Goal: Task Accomplishment & Management: Complete application form

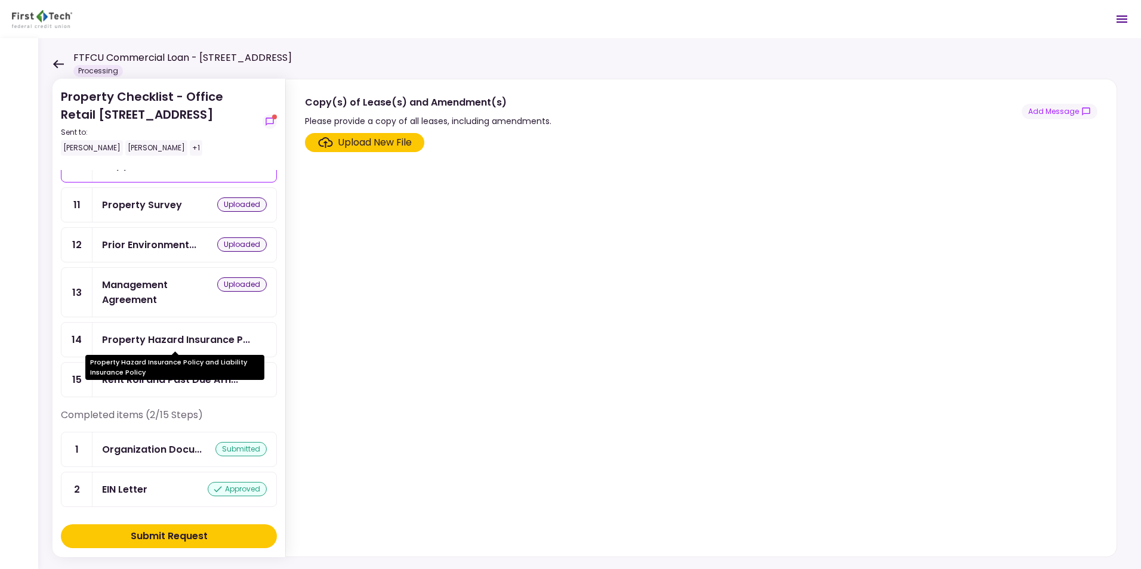
scroll to position [327, 0]
click at [206, 539] on div "Submit Request" at bounding box center [169, 536] width 77 height 14
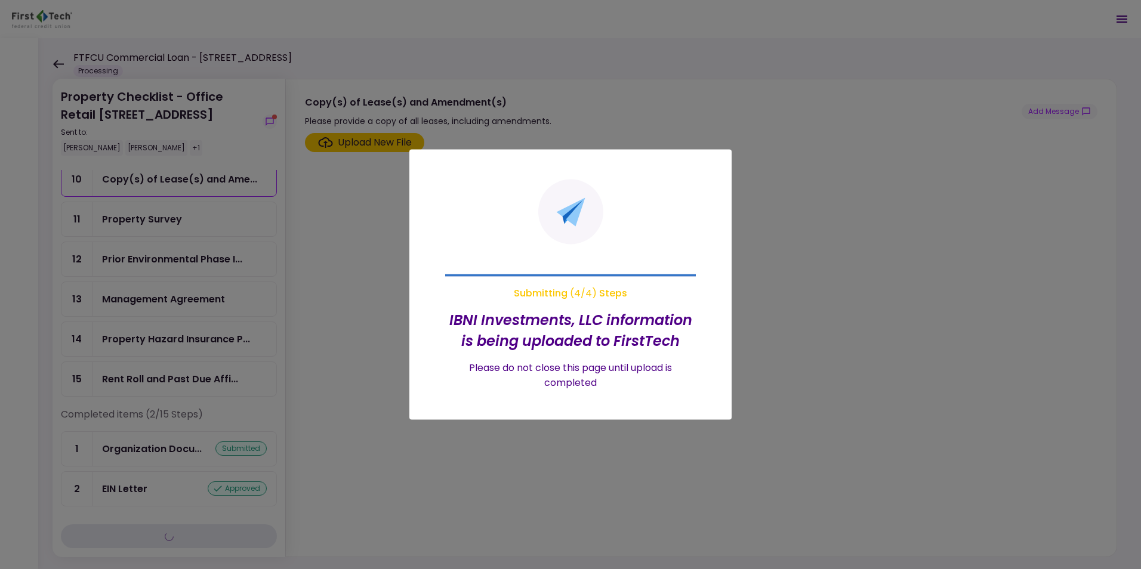
scroll to position [287, 0]
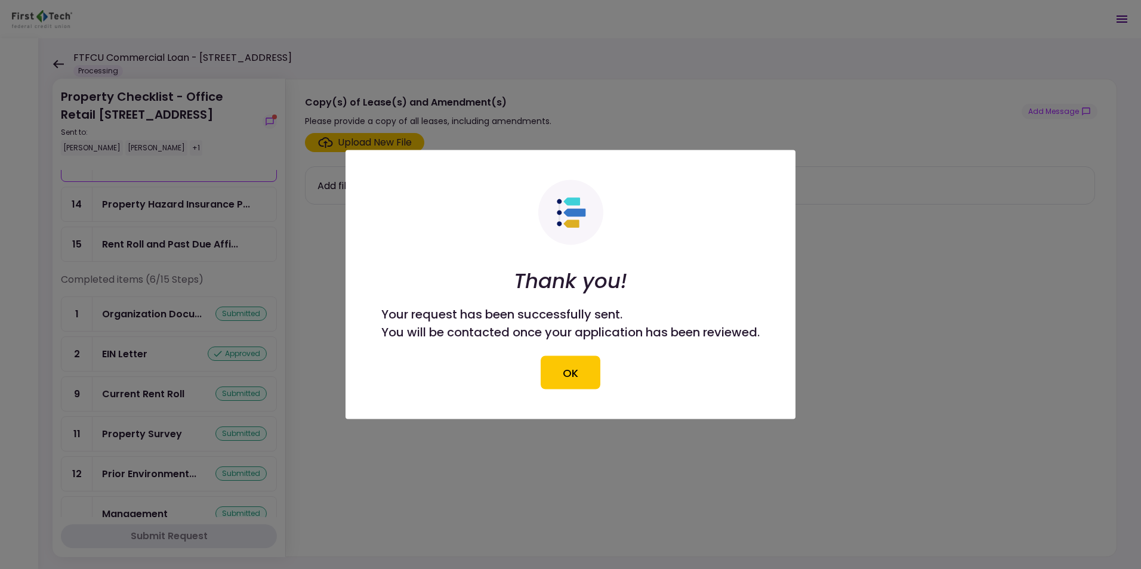
click at [571, 380] on button "OK" at bounding box center [571, 372] width 60 height 33
click at [577, 364] on section "Upload New File Add files you've already uploaded to My AIO" at bounding box center [701, 342] width 793 height 419
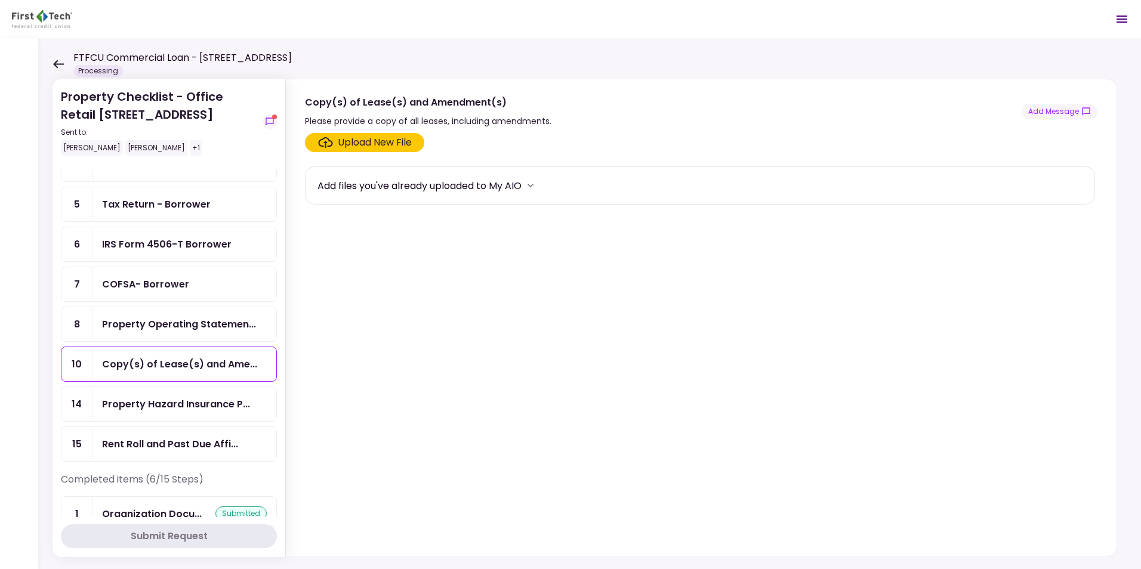
scroll to position [119, 0]
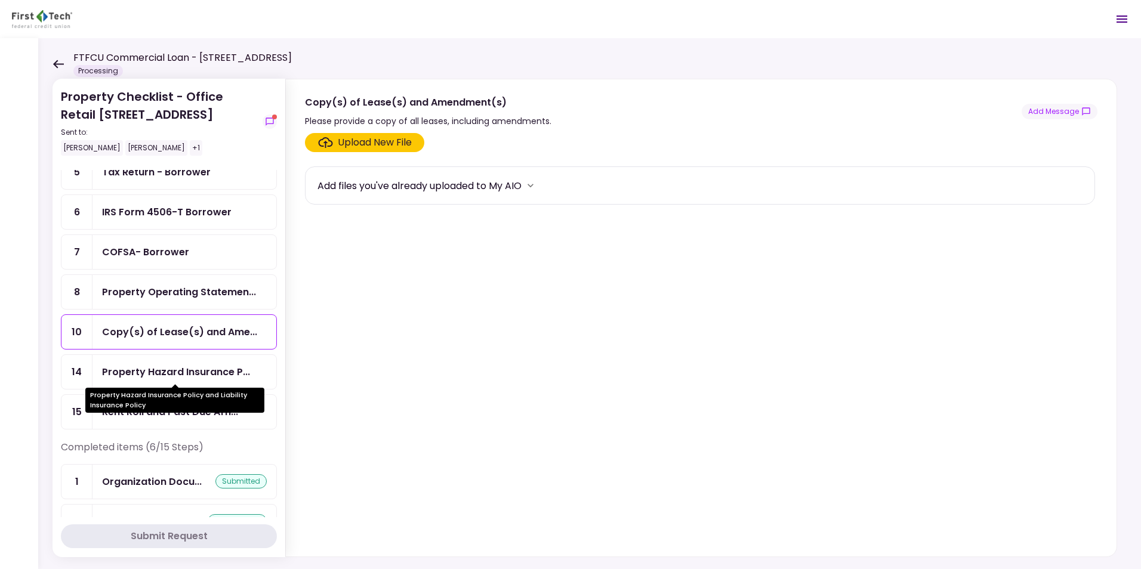
click at [165, 375] on div "Property Hazard Insurance P..." at bounding box center [176, 372] width 148 height 15
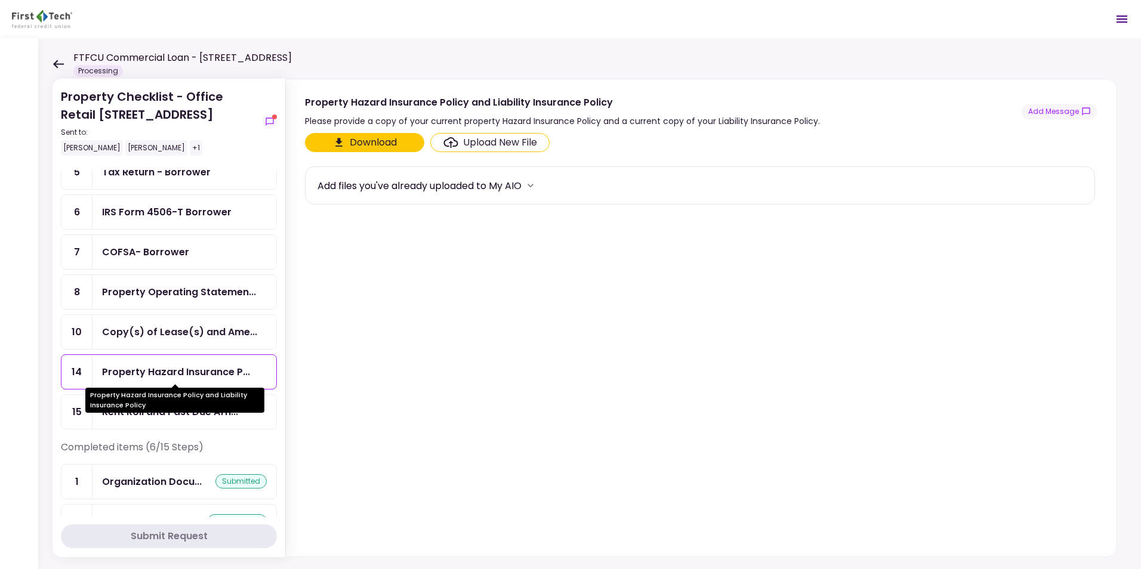
click at [152, 411] on div "Property Hazard Insurance Policy and Liability Insurance Policy" at bounding box center [174, 400] width 179 height 25
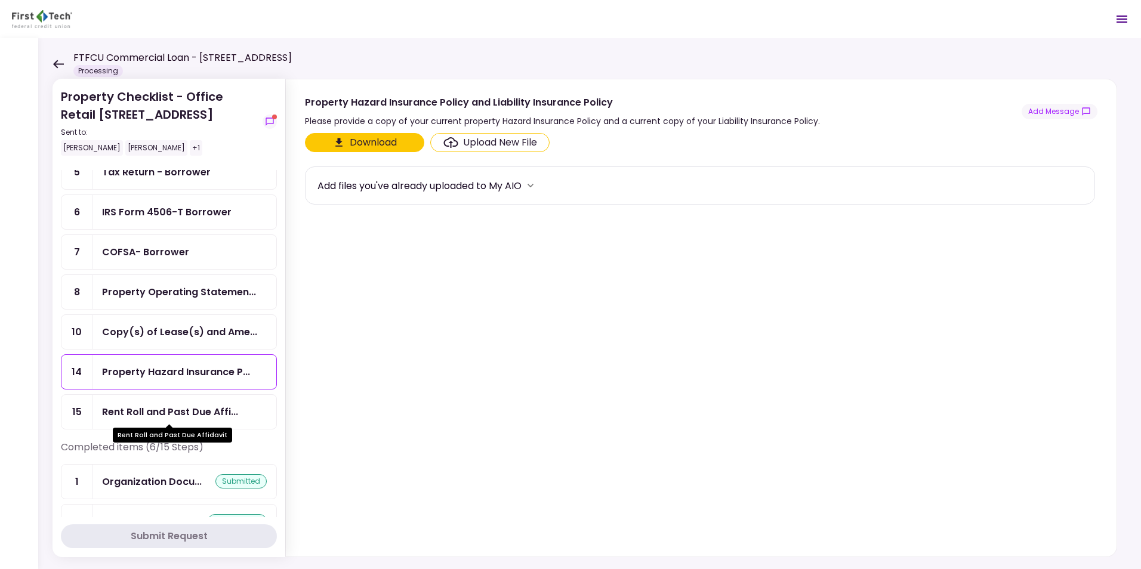
click at [153, 421] on div "Rent Roll and Past Due Affidavit" at bounding box center [172, 431] width 119 height 23
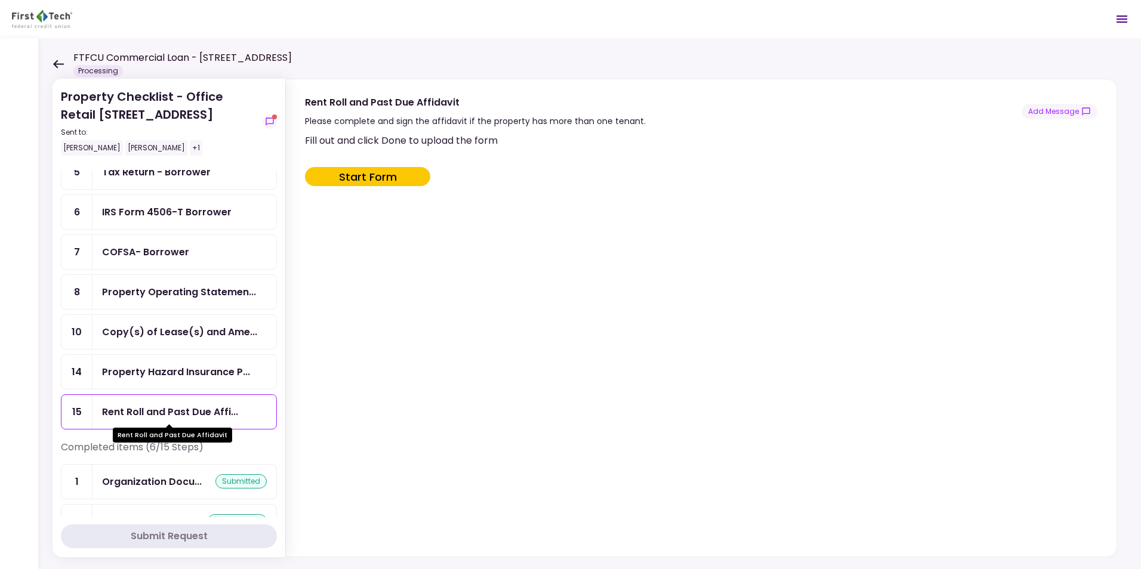
click at [162, 411] on div "Rent Roll and Past Due Affi..." at bounding box center [170, 412] width 136 height 15
click at [230, 410] on div "Rent Roll and Past Due Affi..." at bounding box center [170, 412] width 136 height 15
click at [378, 178] on button "Start Form" at bounding box center [367, 176] width 125 height 19
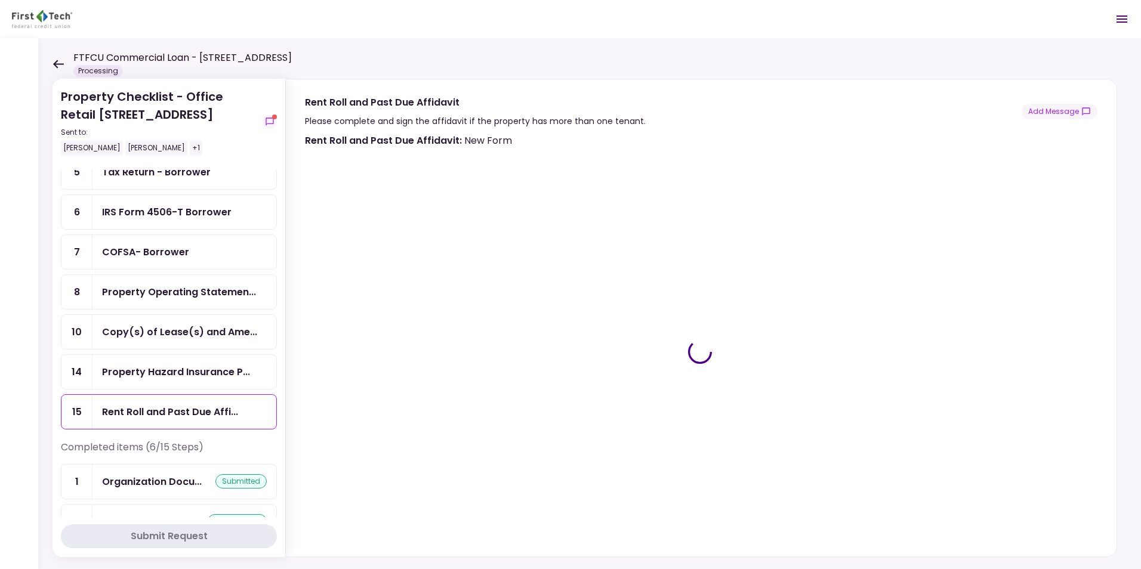
type input "***"
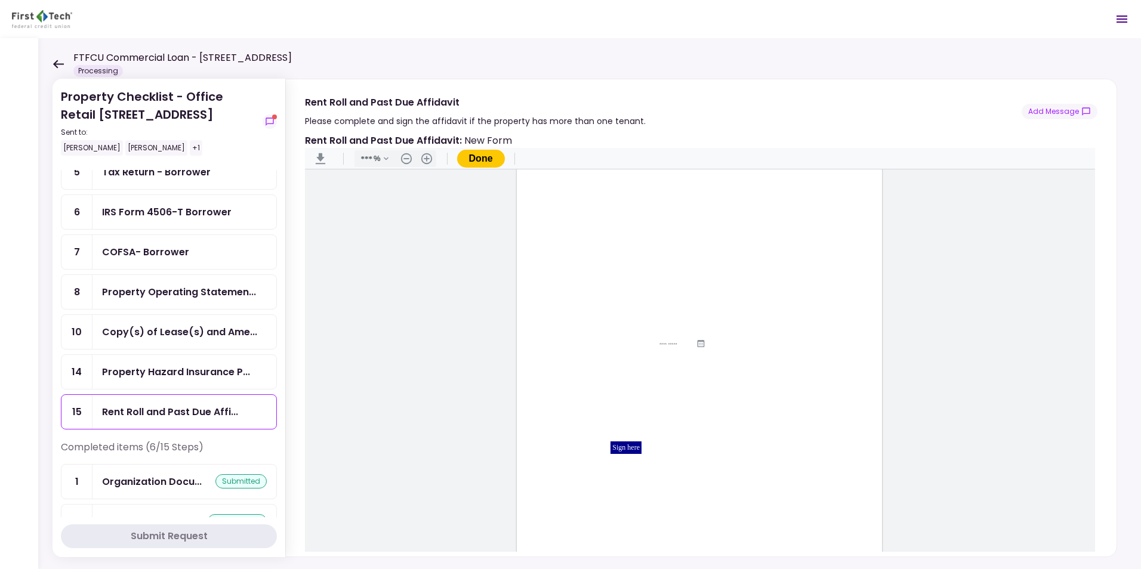
scroll to position [80, 0]
click at [140, 409] on div "Rent Roll and Past Due Affi..." at bounding box center [170, 412] width 136 height 15
click at [877, 46] on div "Property Checklist - Office Retail [GEOGRAPHIC_DATA] Sent to: [PERSON_NAME] [PE…" at bounding box center [589, 303] width 1103 height 531
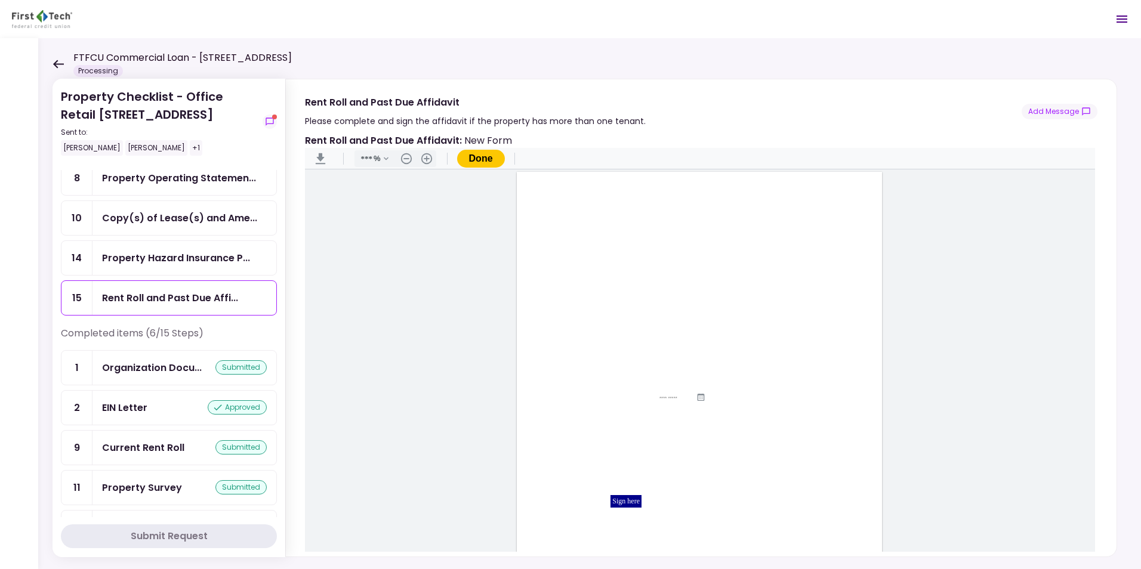
scroll to position [239, 0]
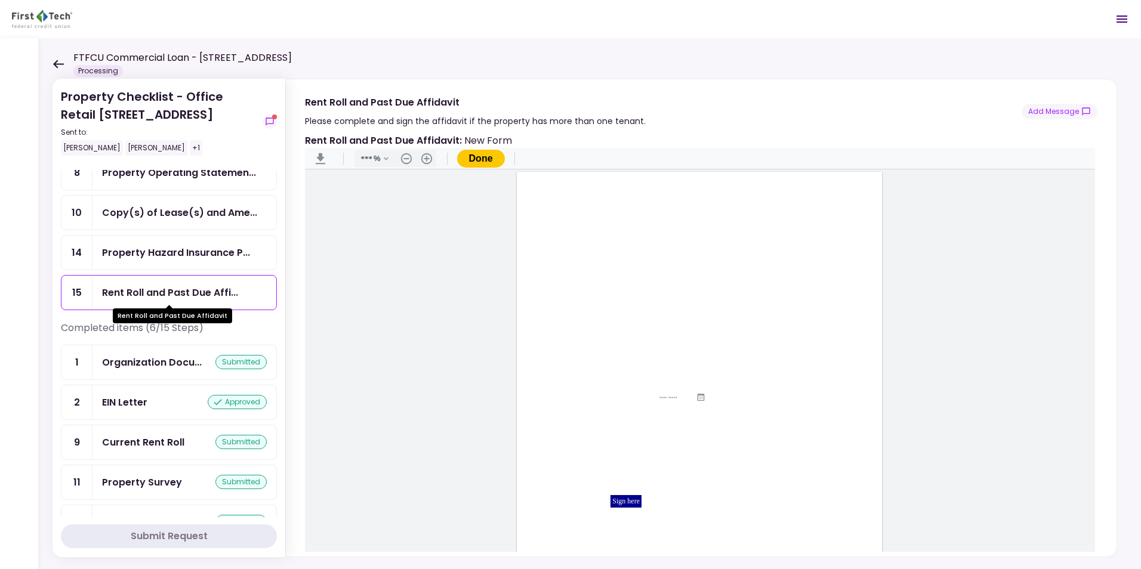
click at [154, 286] on div "Rent Roll and Past Due Affi..." at bounding box center [170, 292] width 136 height 15
click at [627, 498] on div "Sign here" at bounding box center [625, 501] width 31 height 13
click at [627, 421] on div "Sign here" at bounding box center [625, 421] width 31 height 13
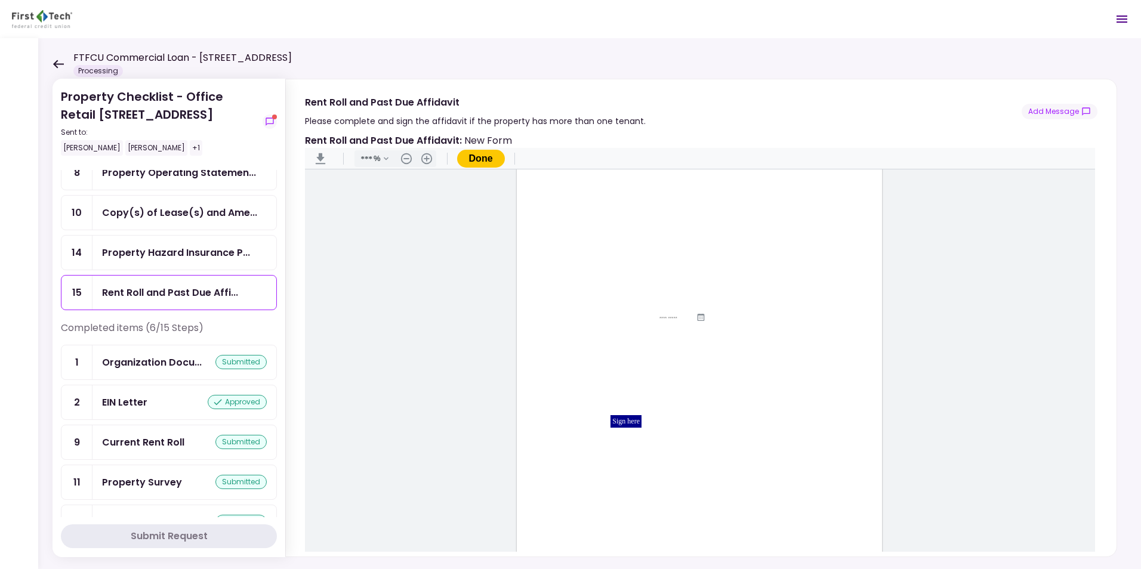
click at [627, 421] on div "Sign here" at bounding box center [625, 421] width 31 height 13
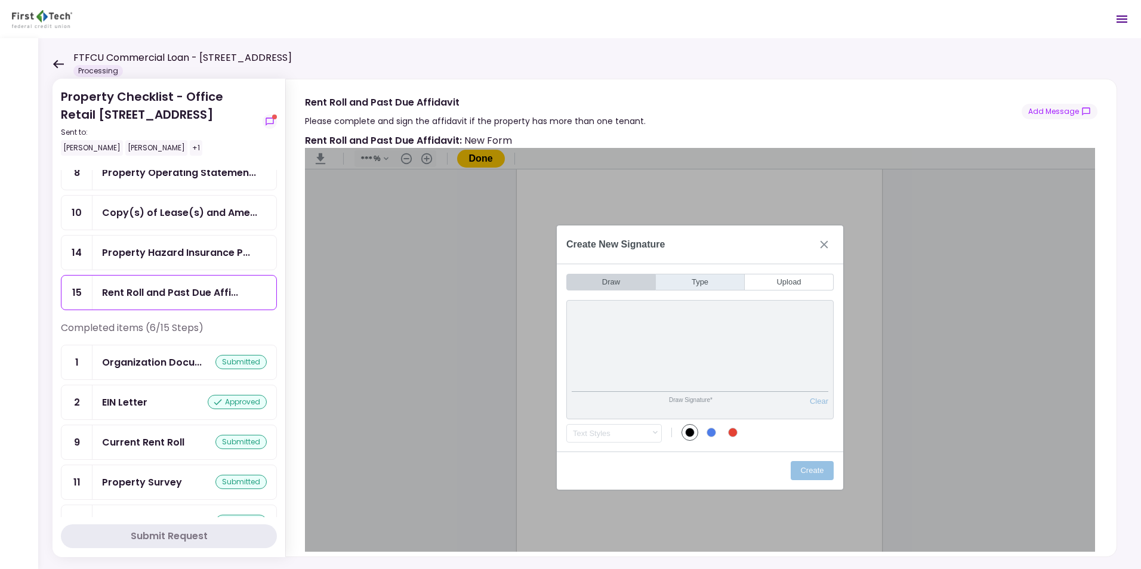
click at [710, 285] on button "Type" at bounding box center [700, 282] width 89 height 17
drag, startPoint x: 720, startPoint y: 366, endPoint x: 664, endPoint y: 361, distance: 56.4
click at [664, 361] on input "*****" at bounding box center [700, 366] width 257 height 51
type input "*"
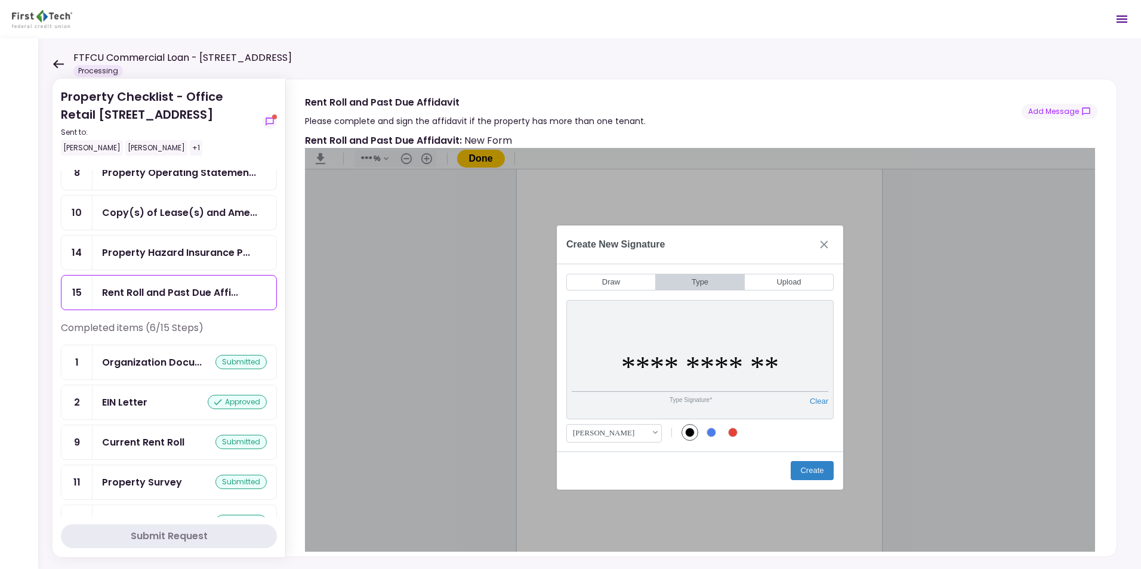
type input "**********"
click at [652, 434] on div "[PERSON_NAME] .cls-1{fill:#abb0c4;} icon - chevron - up" at bounding box center [615, 433] width 87 height 11
click at [591, 517] on div "[PERSON_NAME]" at bounding box center [596, 518] width 60 height 17
click at [652, 431] on div "[PERSON_NAME] .cls-1{fill:#abb0c4;} icon - chevron - down" at bounding box center [615, 433] width 87 height 11
click at [607, 499] on div "[PERSON_NAME]" at bounding box center [596, 501] width 60 height 17
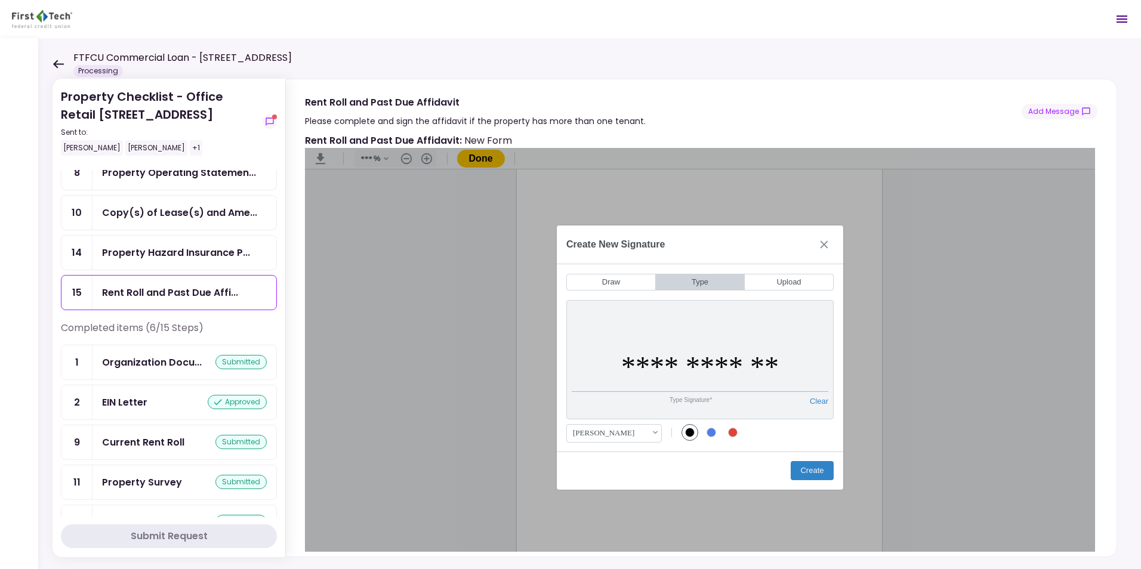
click at [772, 439] on div "[PERSON_NAME] .cls-1{fill:#abb0c4;} icon - chevron - down Font Family [PERSON_N…" at bounding box center [686, 433] width 240 height 26
click at [822, 469] on button "Create" at bounding box center [812, 470] width 43 height 19
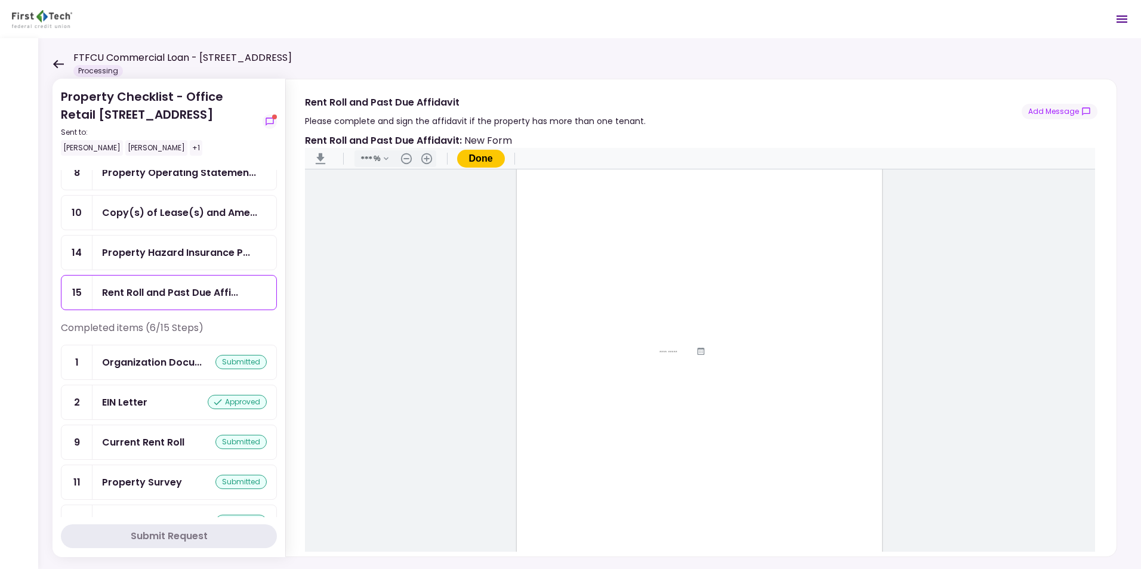
scroll to position [60, 0]
click at [474, 158] on button "Done" at bounding box center [481, 159] width 48 height 18
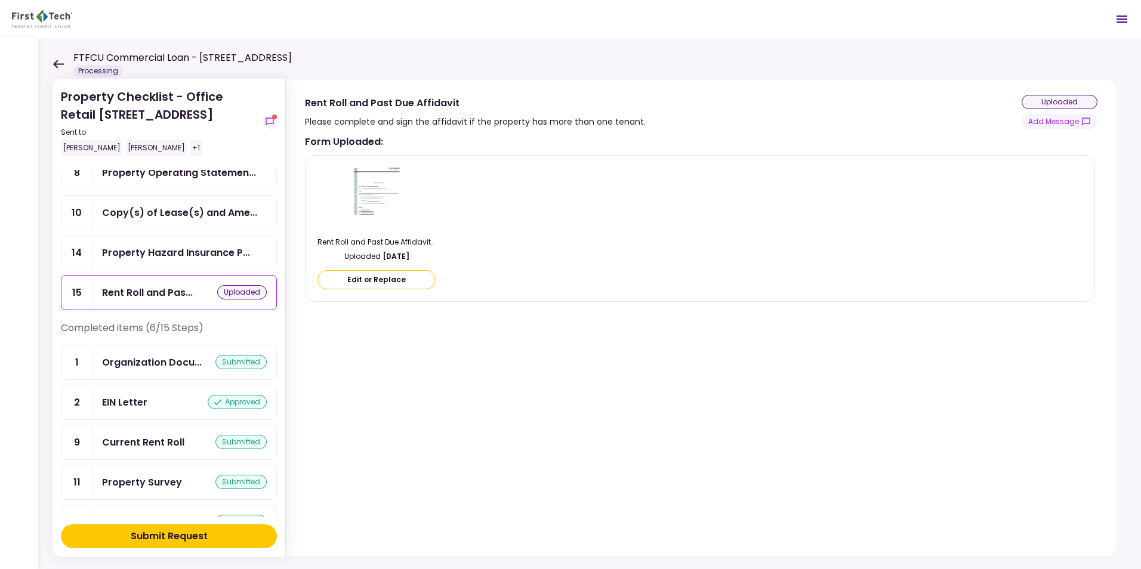
drag, startPoint x: 590, startPoint y: 407, endPoint x: 596, endPoint y: 402, distance: 7.6
click at [590, 407] on div "Form Uploaded : Rent Roll and Past Due Affidavit - Fillable.pdf Uploaded [DATE]…" at bounding box center [700, 343] width 790 height 418
click at [186, 535] on div "Submit Request" at bounding box center [169, 536] width 77 height 14
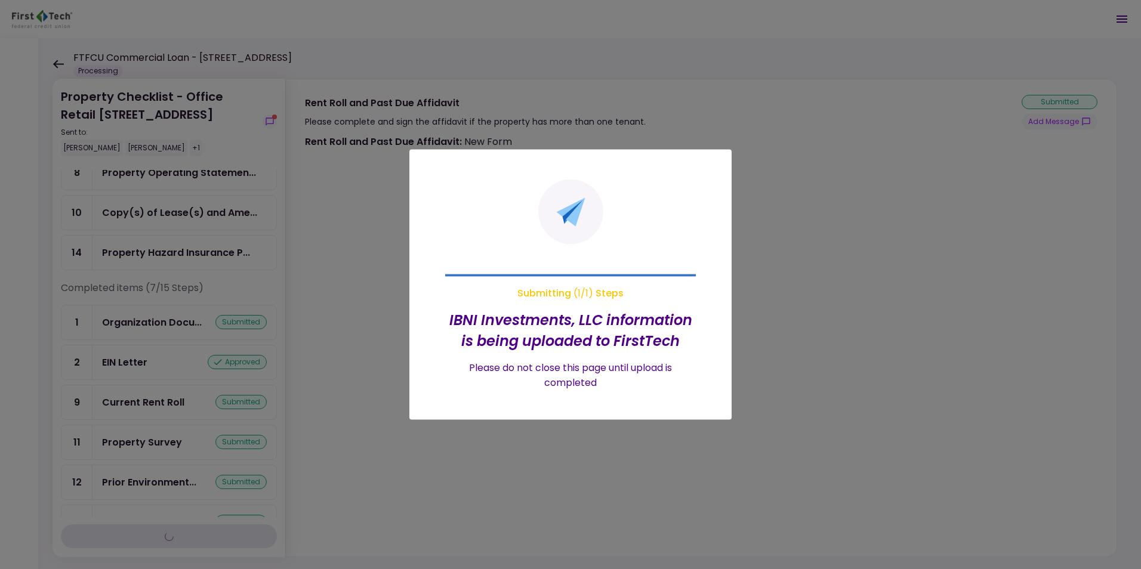
type input "***"
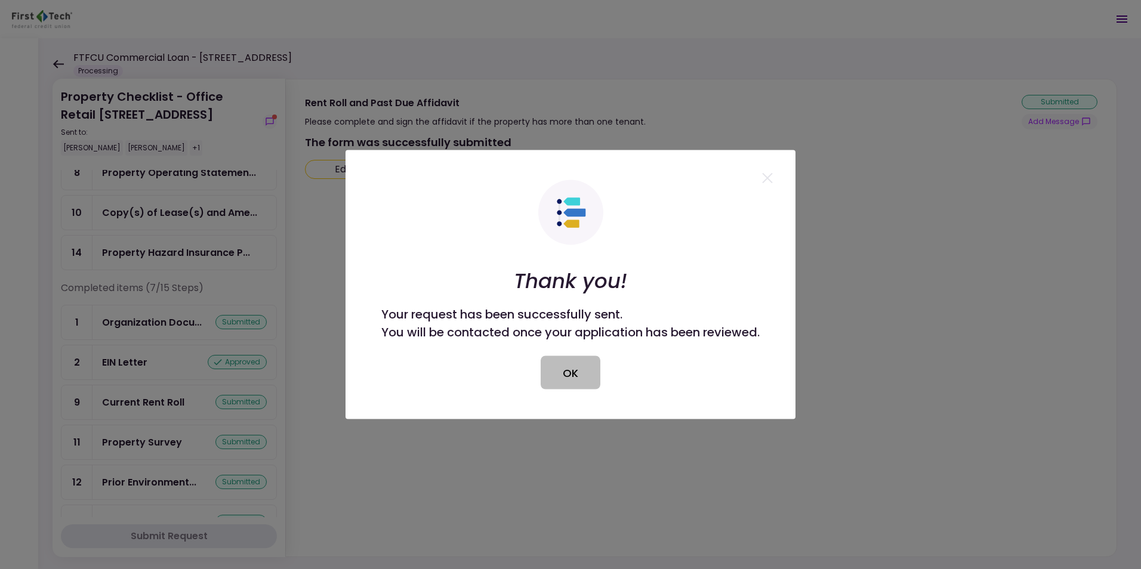
click at [573, 377] on button "OK" at bounding box center [571, 372] width 60 height 33
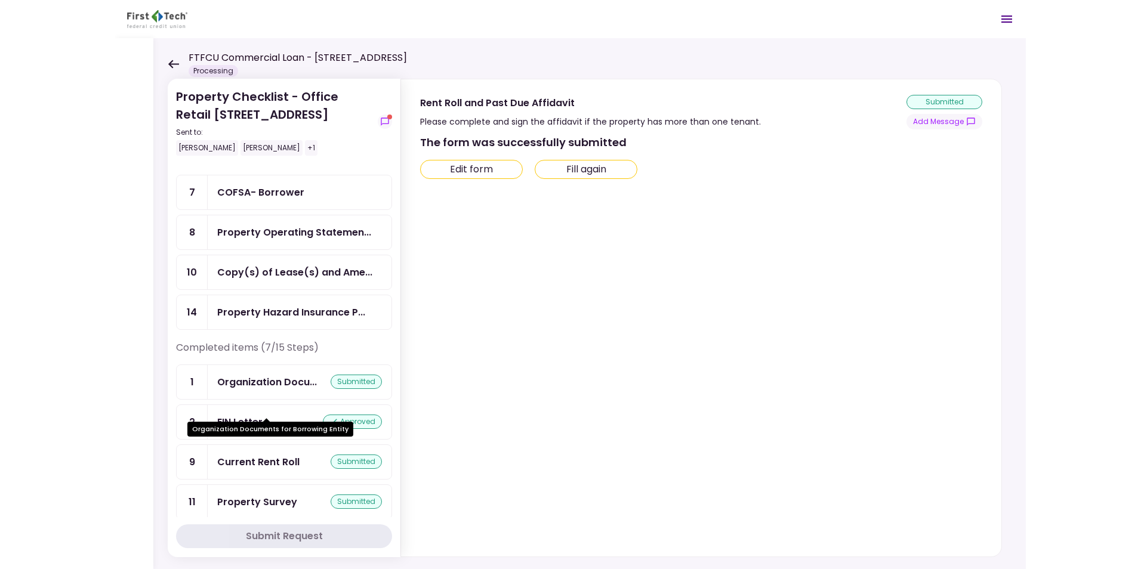
scroll to position [119, 0]
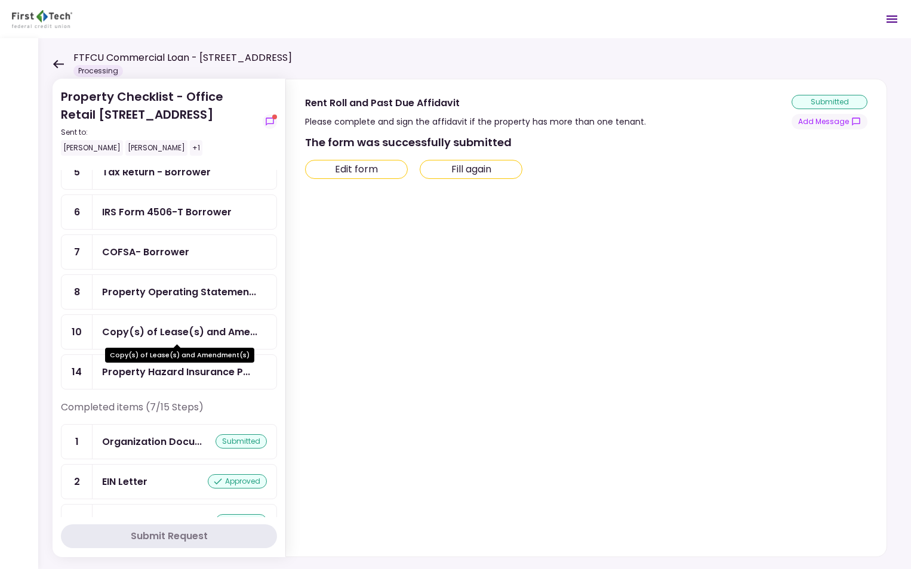
click at [149, 337] on div "Copy(s) of Lease(s) and Ame..." at bounding box center [179, 332] width 155 height 15
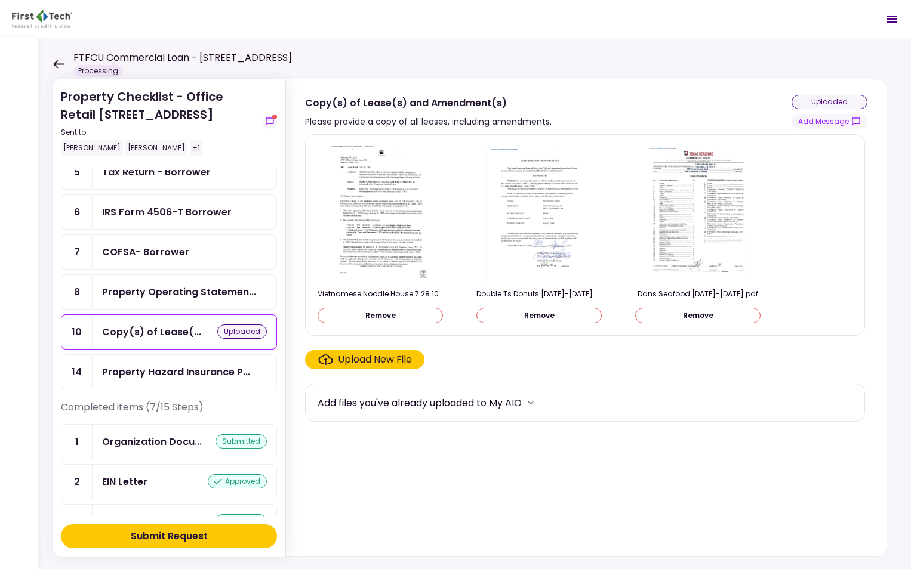
click at [894, 73] on div "Property Checklist - Office Retail [GEOGRAPHIC_DATA] Sent to: [PERSON_NAME] [PE…" at bounding box center [474, 303] width 872 height 531
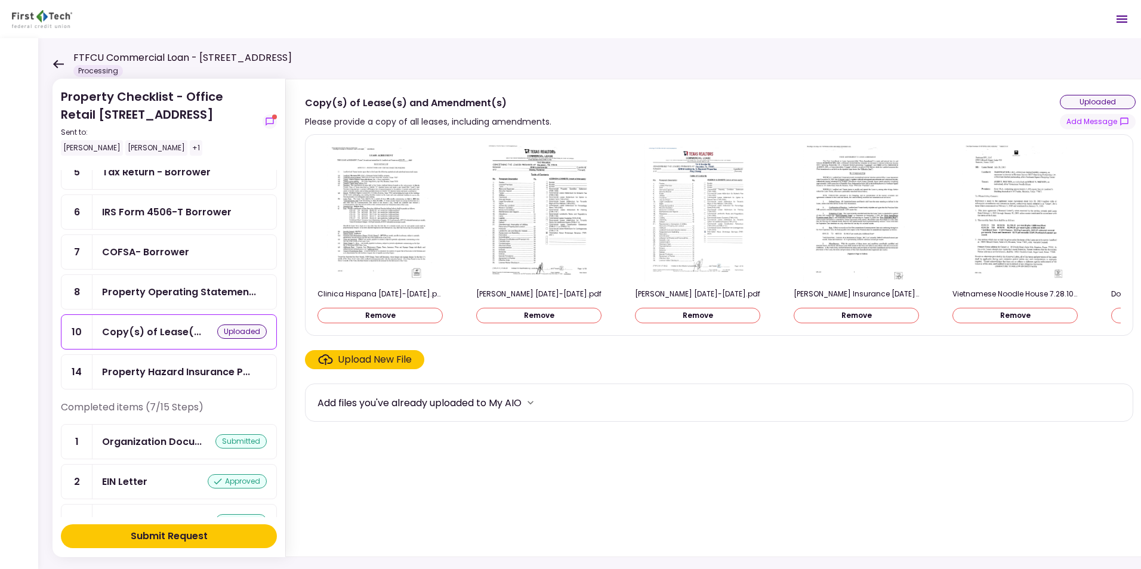
click at [191, 529] on div "Submit Request" at bounding box center [169, 536] width 77 height 14
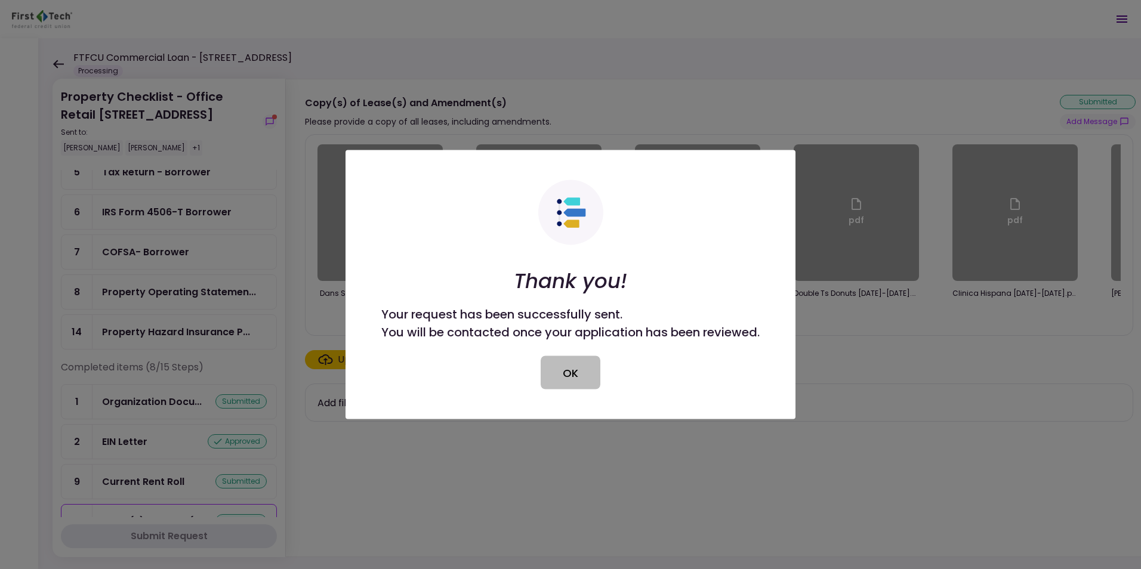
click at [650, 59] on div at bounding box center [570, 284] width 1141 height 569
click at [563, 372] on button "OK" at bounding box center [571, 372] width 60 height 33
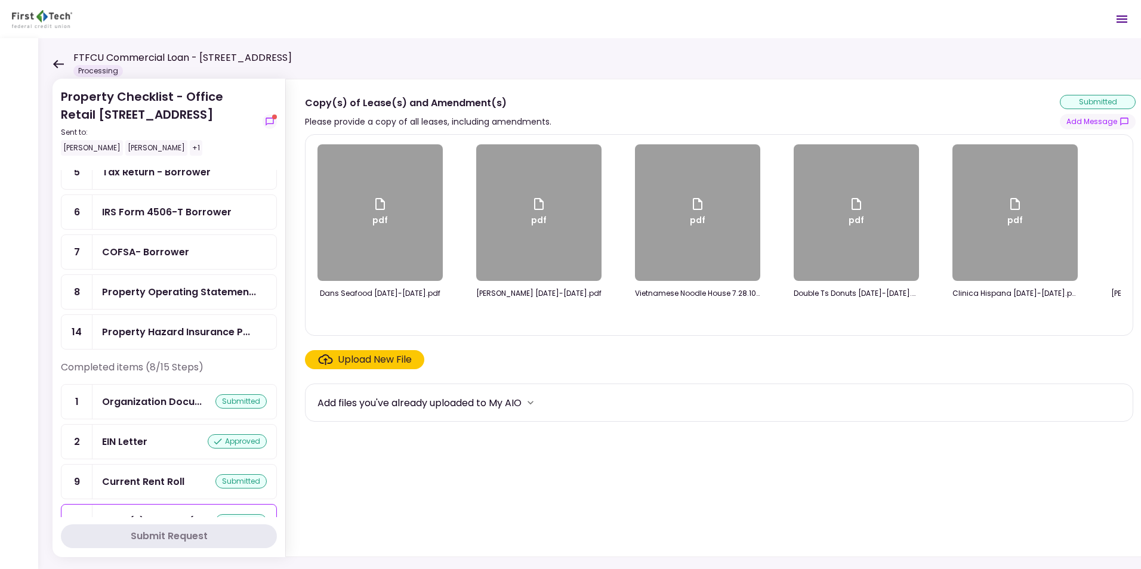
click at [500, 519] on section "pdf Dans Seafood [DATE]-[DATE].pdf pdf [PERSON_NAME] [DATE]-[DATE].pdf pdf Viet…" at bounding box center [720, 343] width 831 height 418
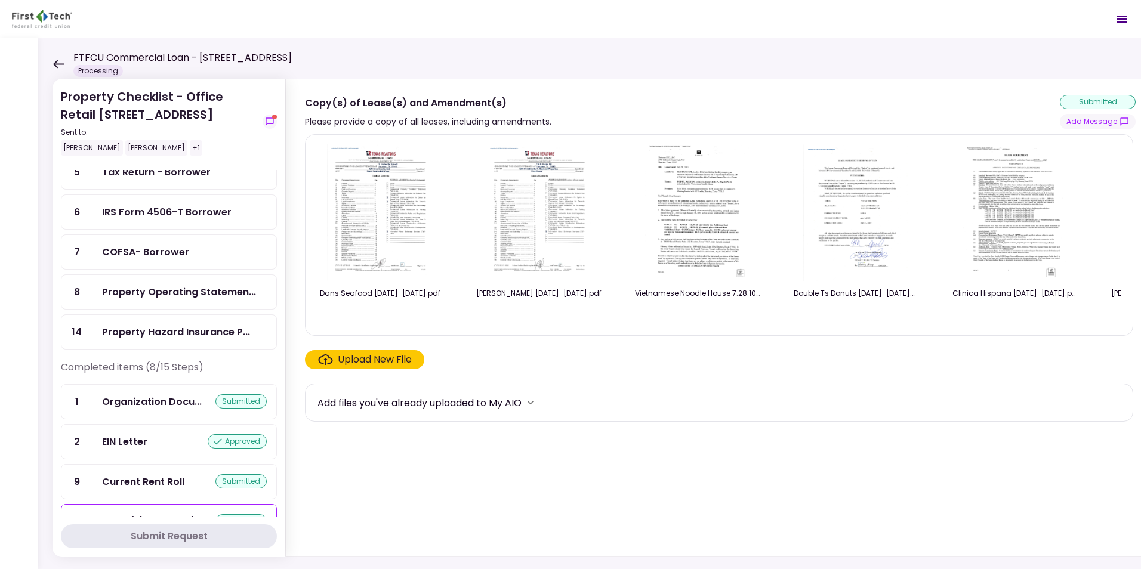
scroll to position [0, 177]
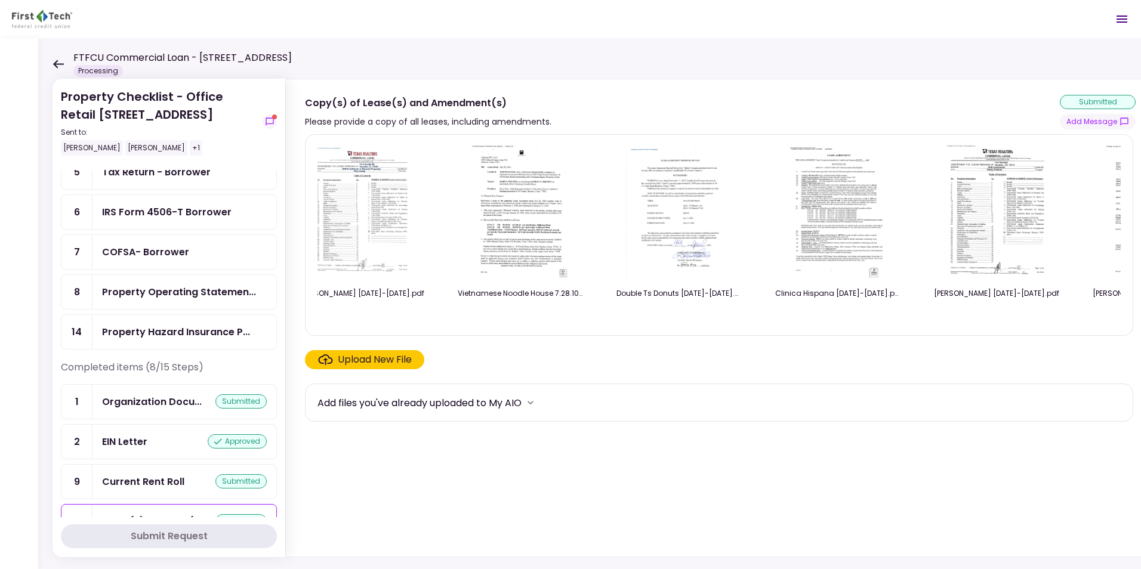
click at [998, 20] on header "FTFCU Commercial Loan - [STREET_ADDRESS] Processing 1 Messages New Message Conv…" at bounding box center [570, 19] width 1141 height 38
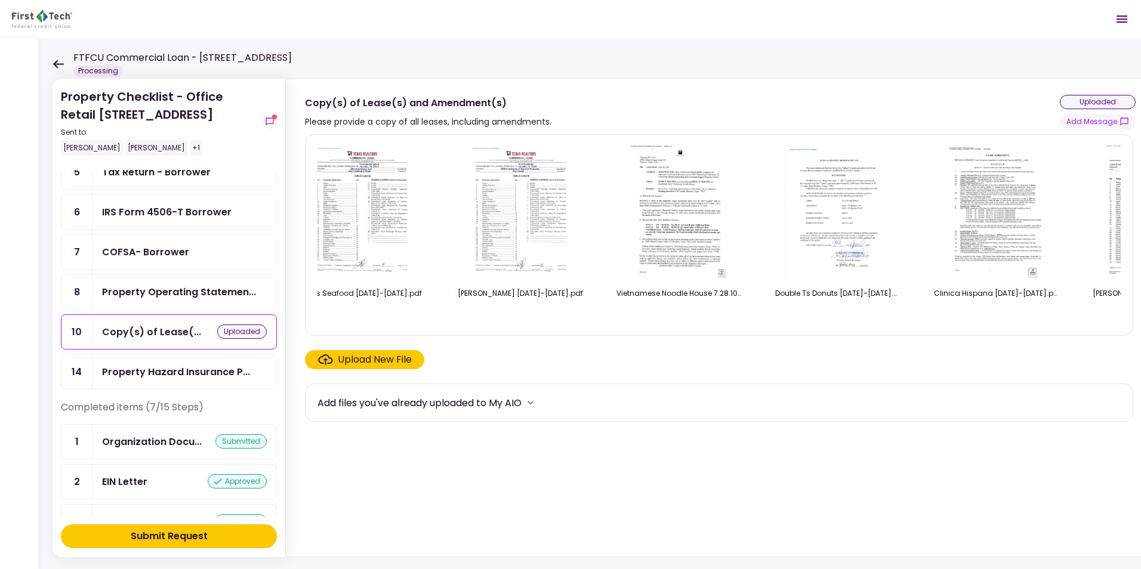
click at [216, 534] on button "Submit Request" at bounding box center [169, 537] width 216 height 24
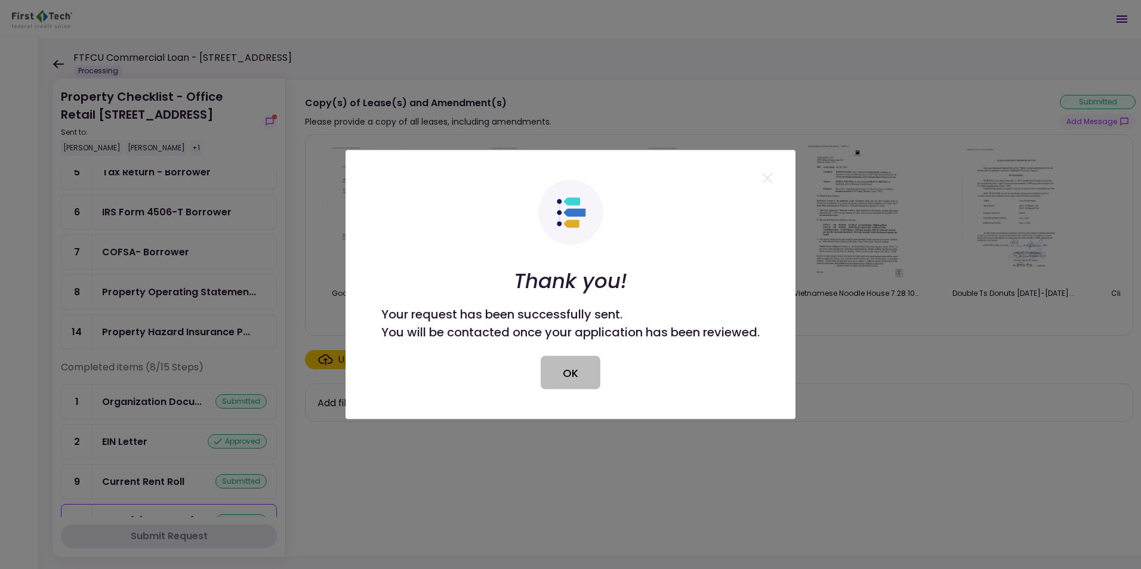
click at [575, 357] on button "OK" at bounding box center [571, 372] width 60 height 33
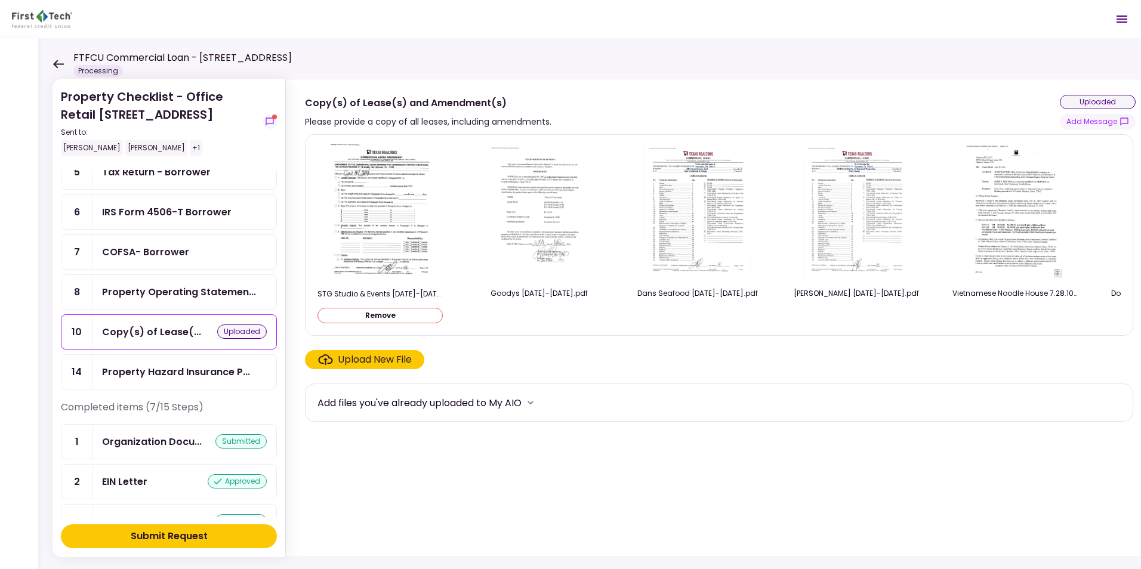
click at [214, 535] on button "Submit Request" at bounding box center [169, 537] width 216 height 24
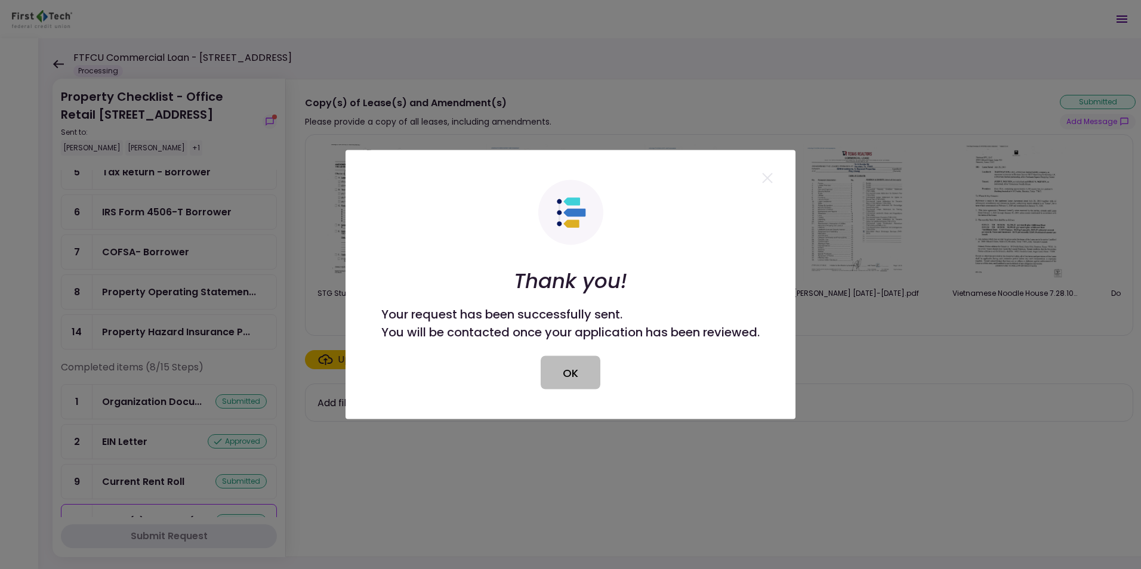
click at [569, 377] on button "OK" at bounding box center [571, 372] width 60 height 33
